Goal: Information Seeking & Learning: Learn about a topic

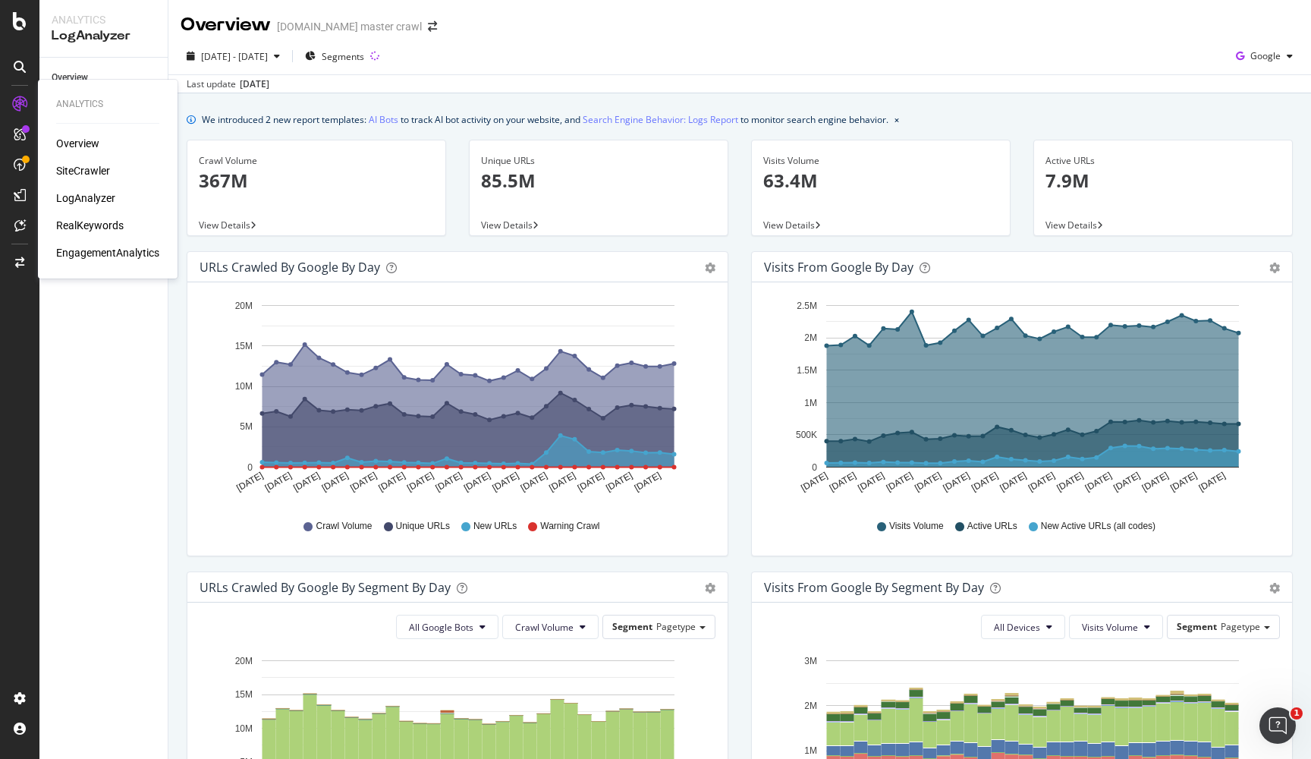
click at [92, 226] on div "RealKeywords" at bounding box center [90, 225] width 68 height 15
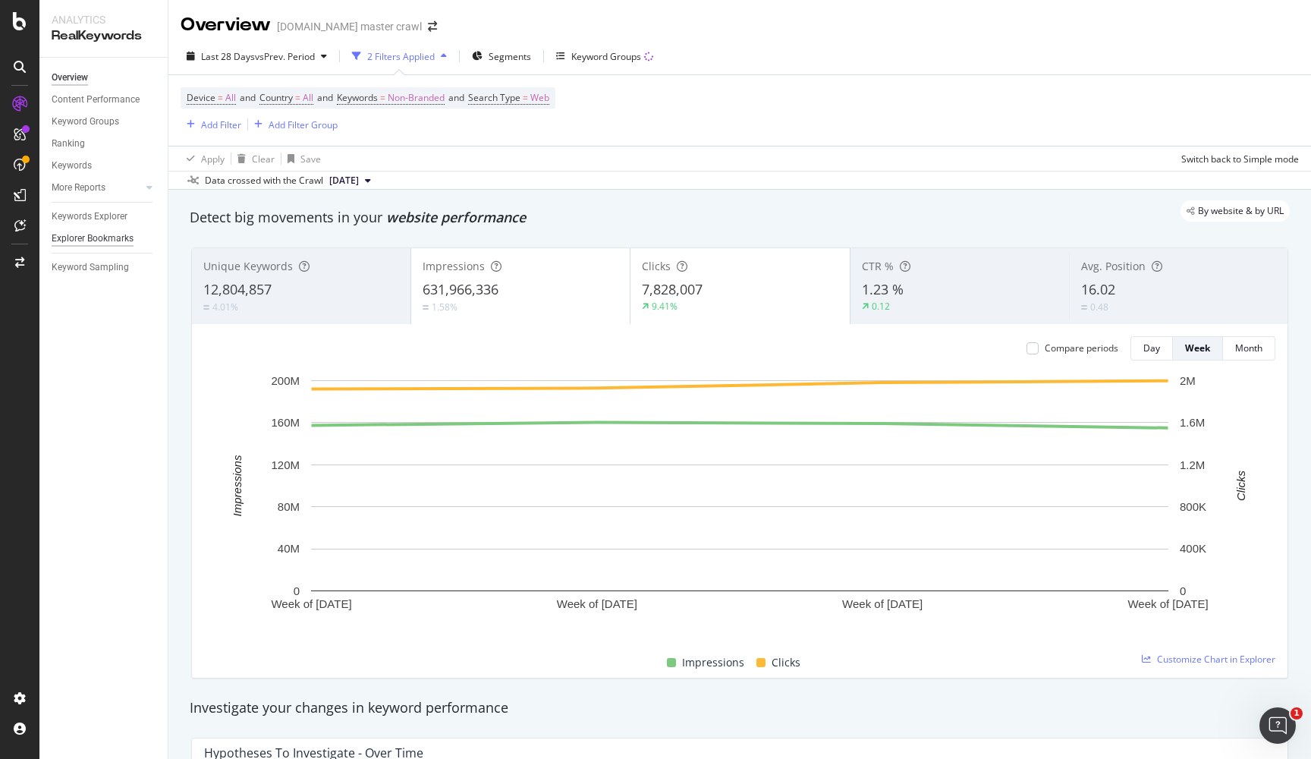
click at [101, 232] on div "Explorer Bookmarks" at bounding box center [93, 239] width 82 height 16
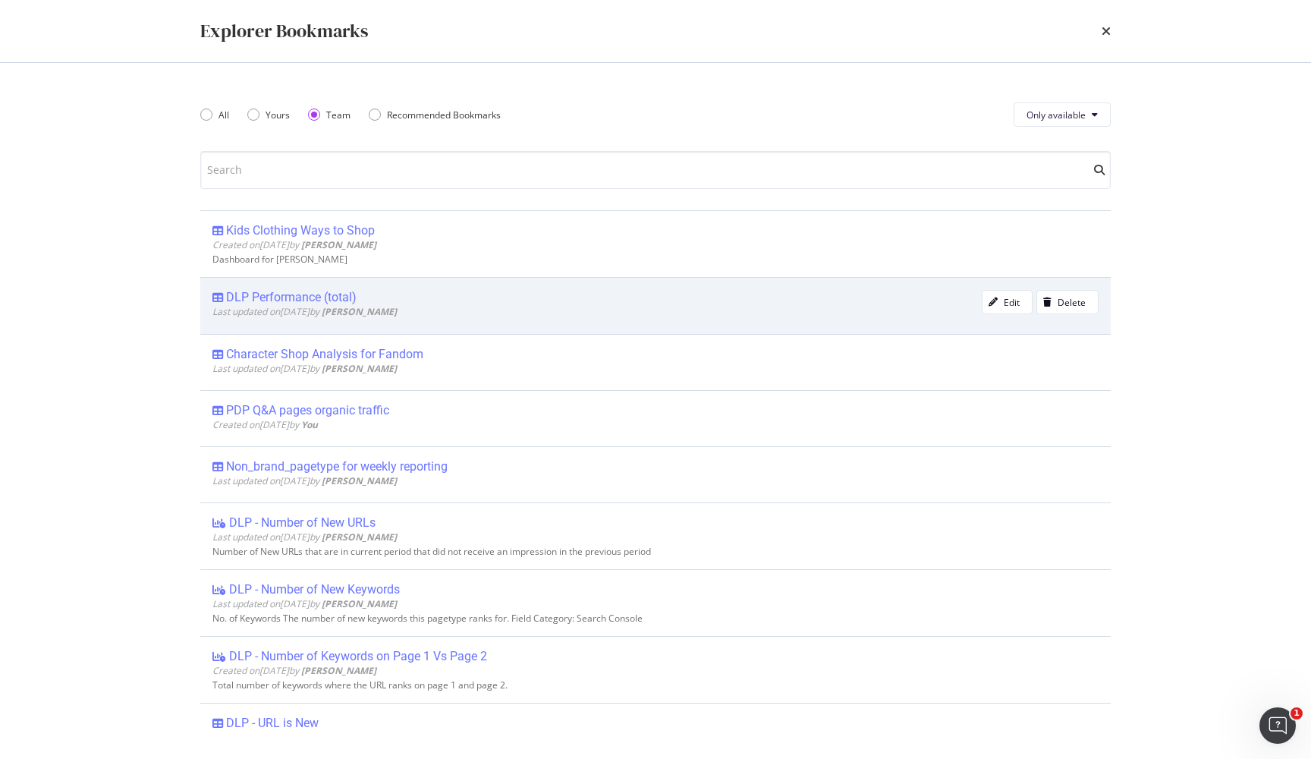
click at [313, 300] on div "DLP Performance (total)" at bounding box center [291, 297] width 130 height 15
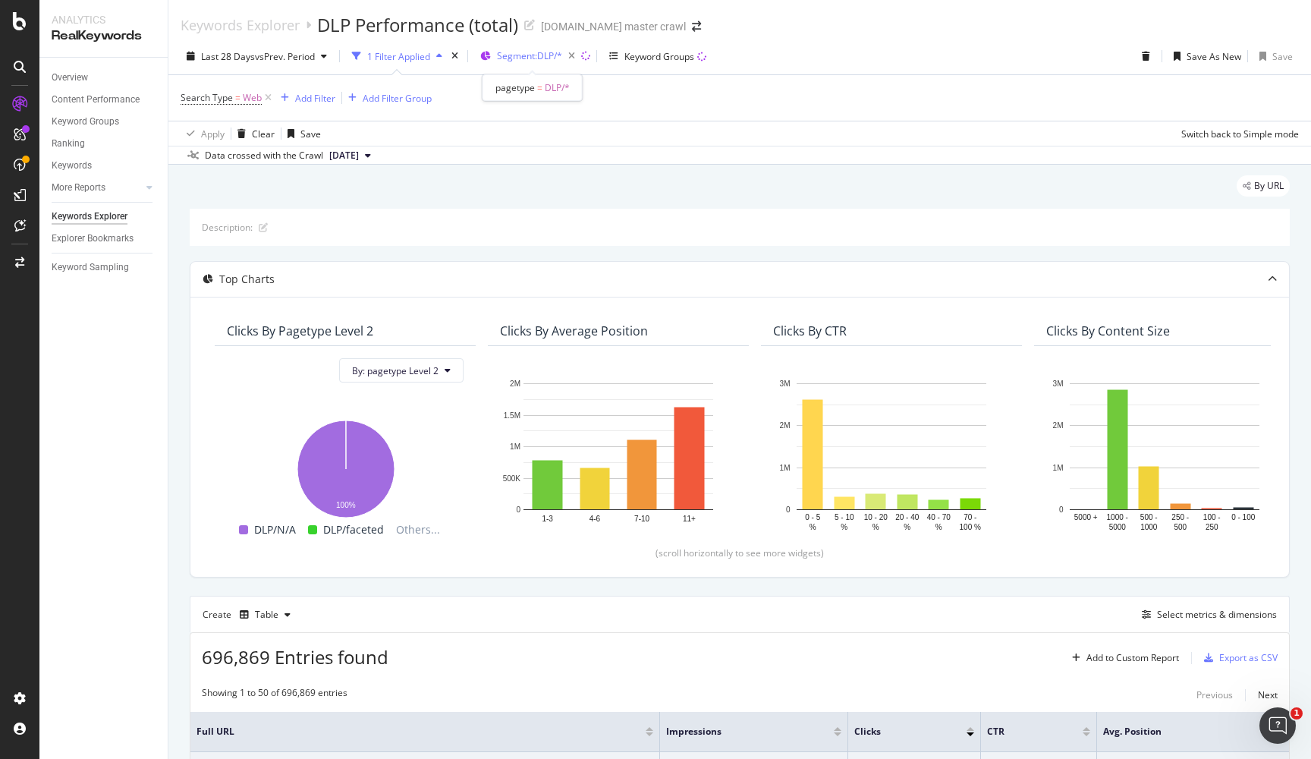
click at [547, 55] on span "Segment: DLP/*" at bounding box center [529, 55] width 65 height 13
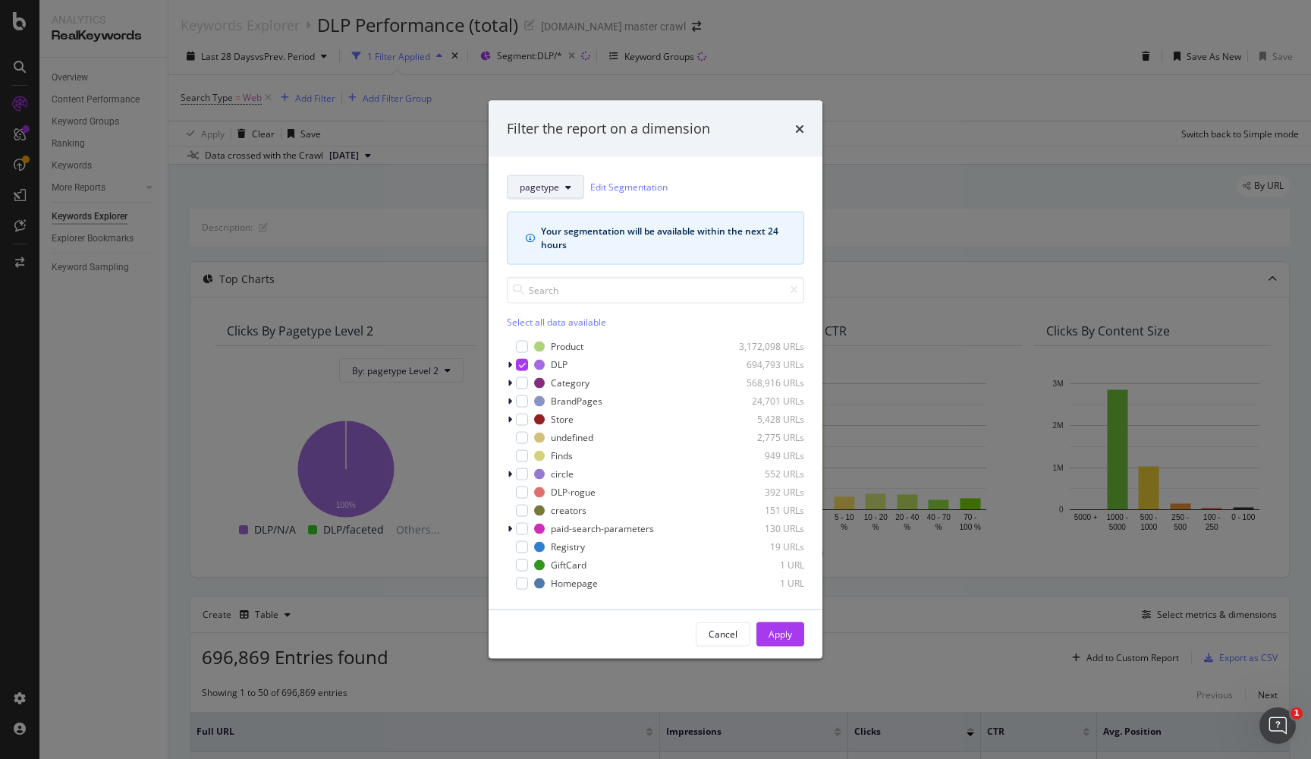
click at [565, 189] on icon "modal" at bounding box center [568, 186] width 6 height 9
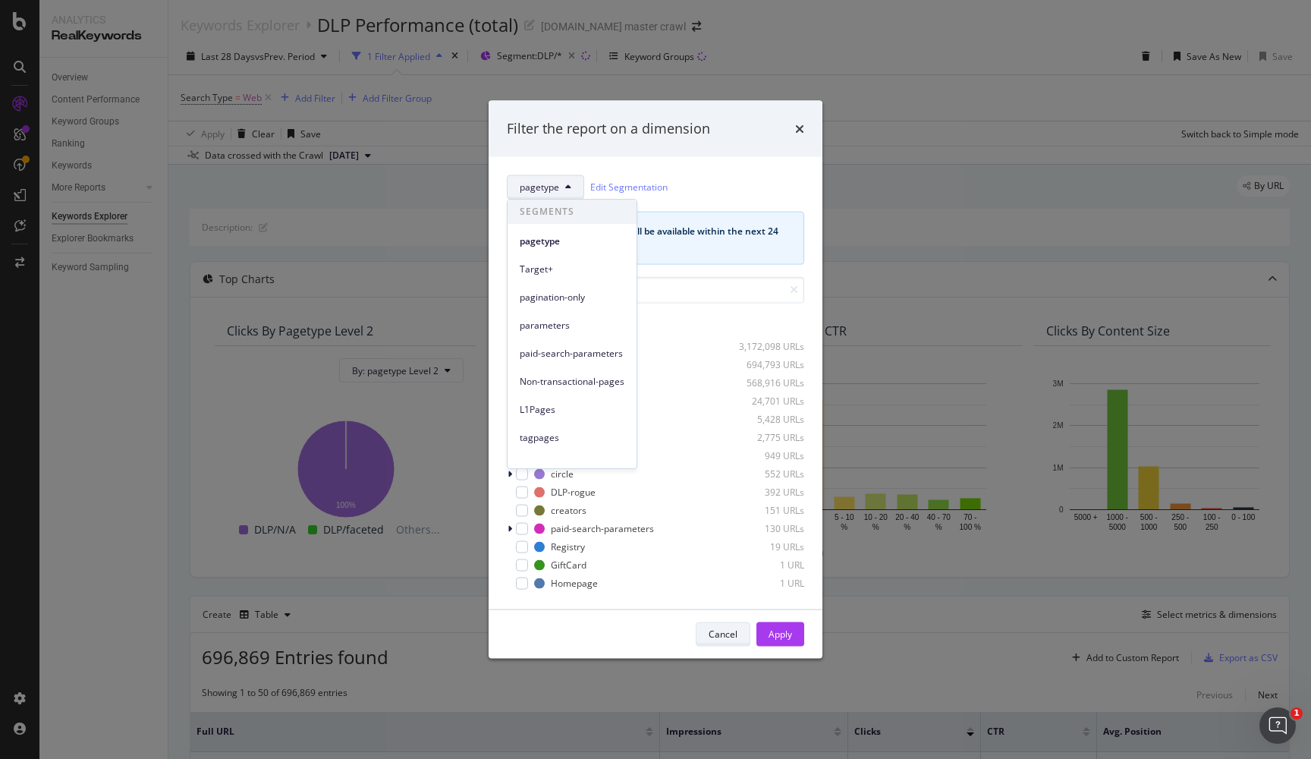
click at [729, 643] on button "Cancel" at bounding box center [723, 633] width 55 height 24
